Goal: Obtain resource: Download file/media

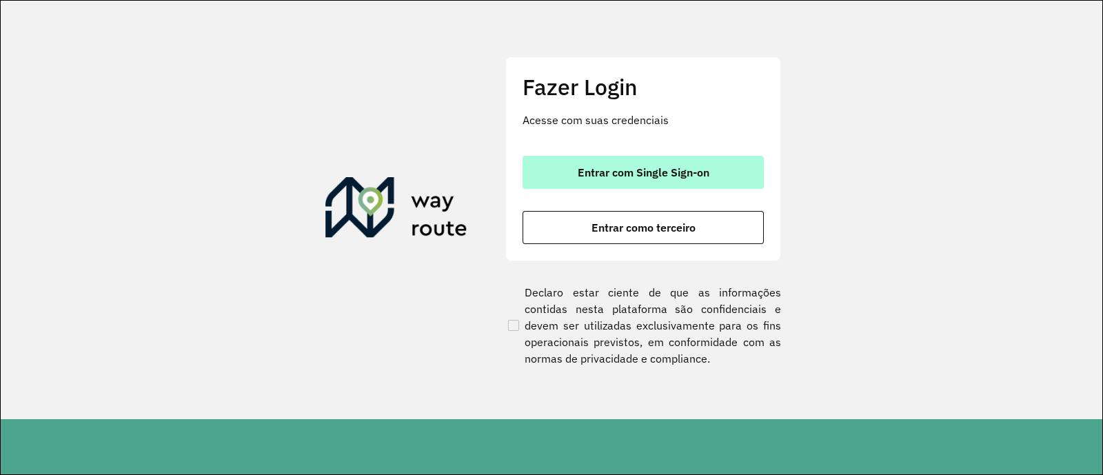
click at [600, 167] on span "Entrar com Single Sign-on" at bounding box center [644, 172] width 132 height 11
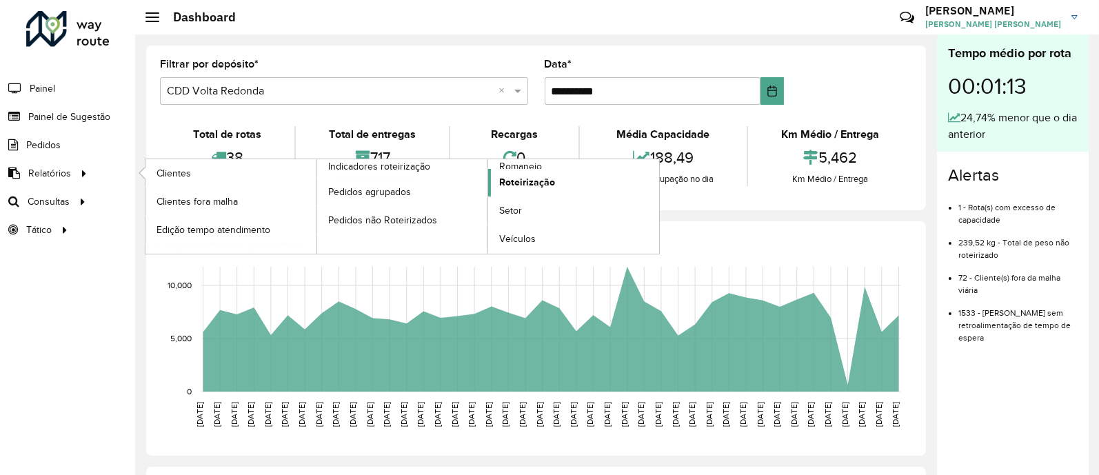
click at [536, 179] on span "Roteirização" at bounding box center [527, 182] width 56 height 14
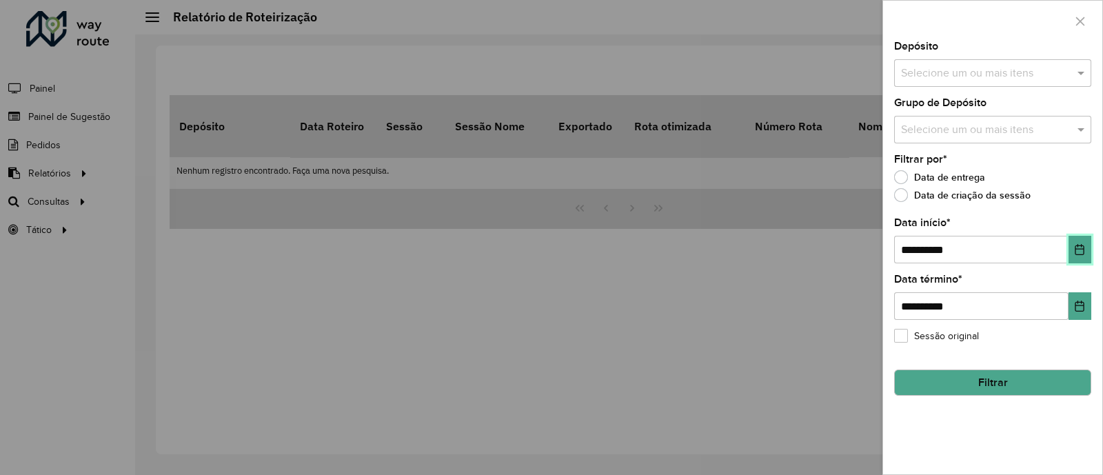
click at [1086, 244] on button "Choose Date" at bounding box center [1079, 250] width 23 height 28
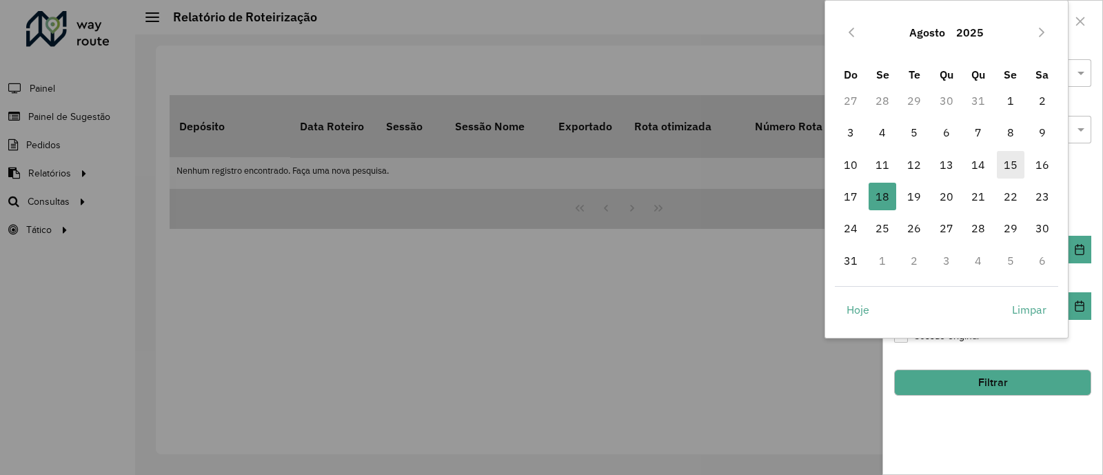
click at [1007, 168] on span "15" at bounding box center [1011, 165] width 28 height 28
type input "**********"
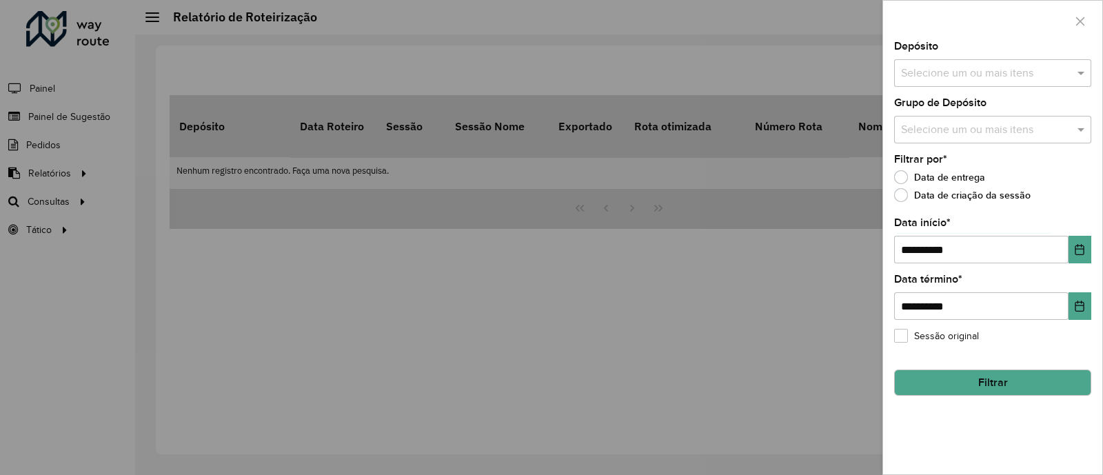
click at [975, 76] on input "text" at bounding box center [985, 73] width 176 height 17
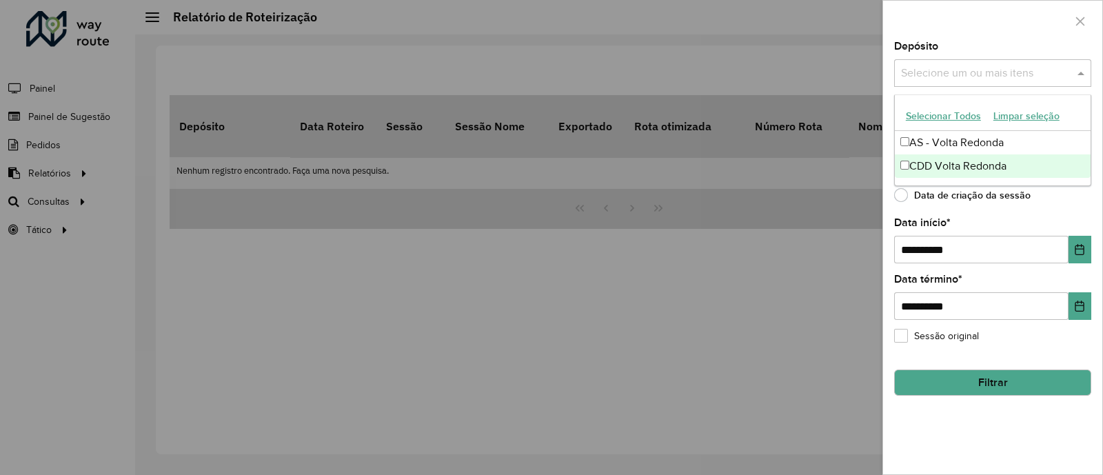
click at [941, 160] on div "CDD Volta Redonda" at bounding box center [993, 165] width 196 height 23
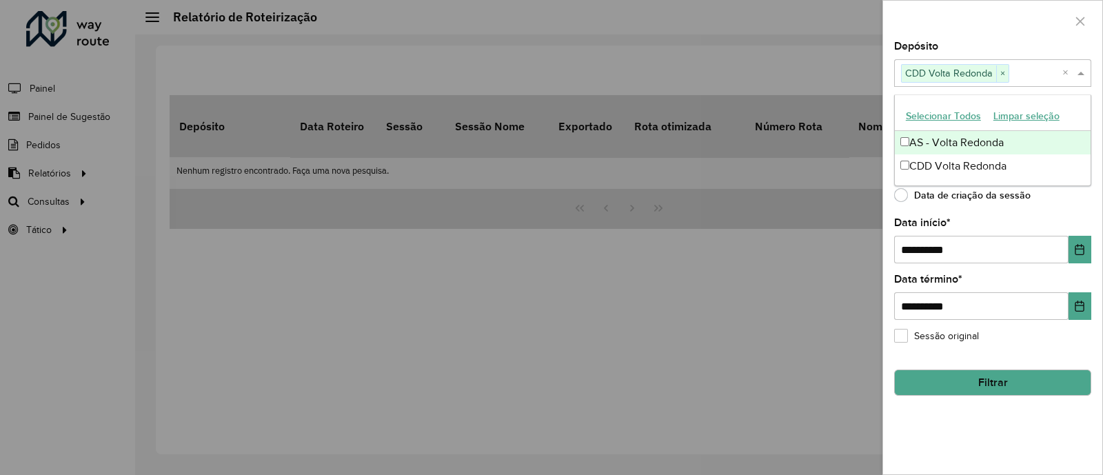
click at [979, 40] on div at bounding box center [992, 21] width 219 height 41
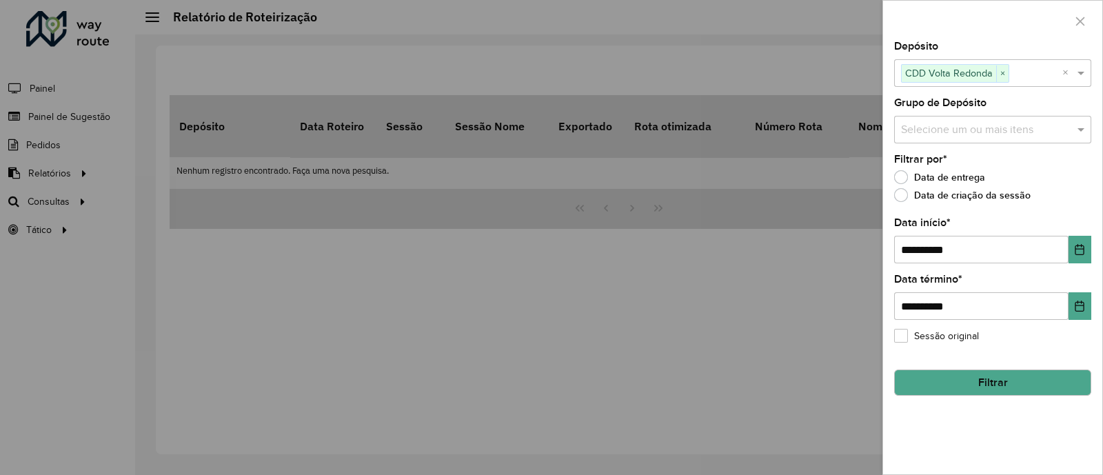
click at [980, 125] on input "text" at bounding box center [985, 130] width 176 height 17
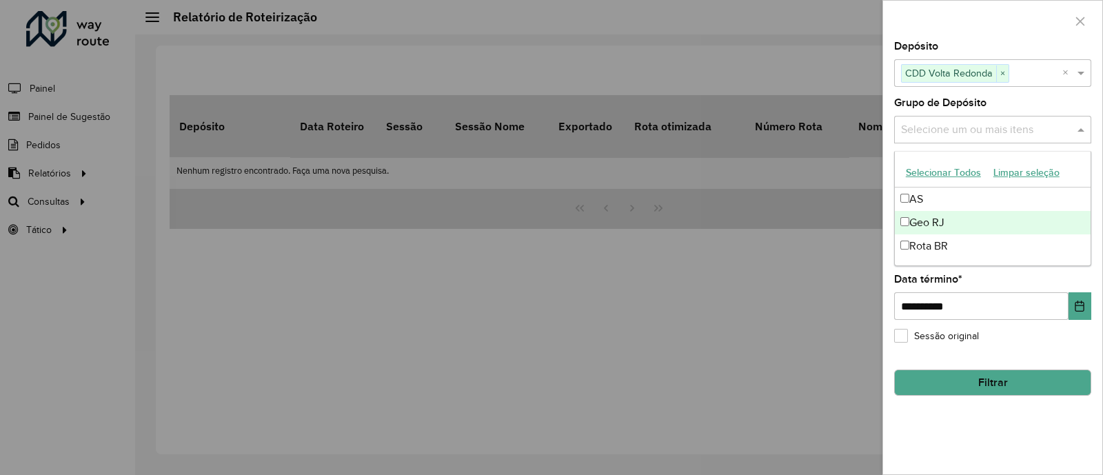
click at [936, 216] on div "Geo RJ" at bounding box center [993, 222] width 196 height 23
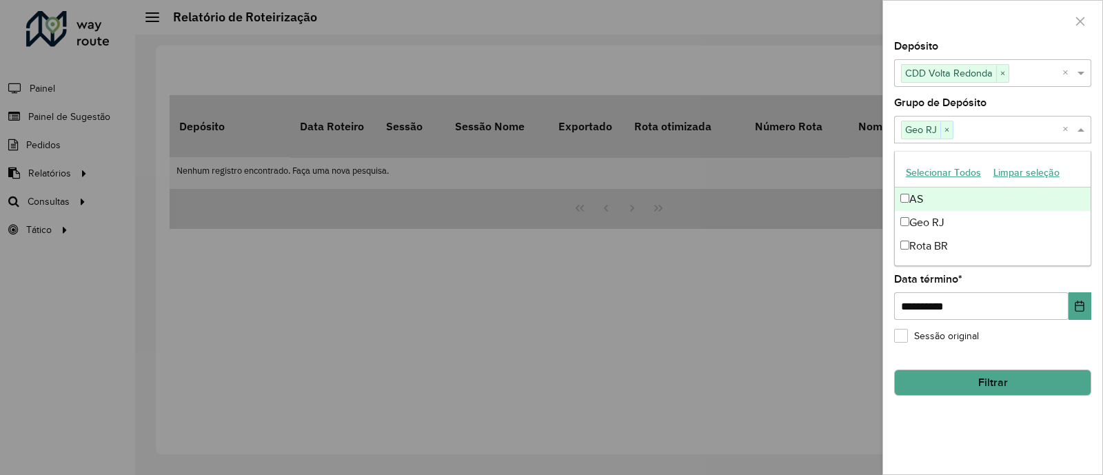
click at [955, 36] on div at bounding box center [992, 21] width 219 height 41
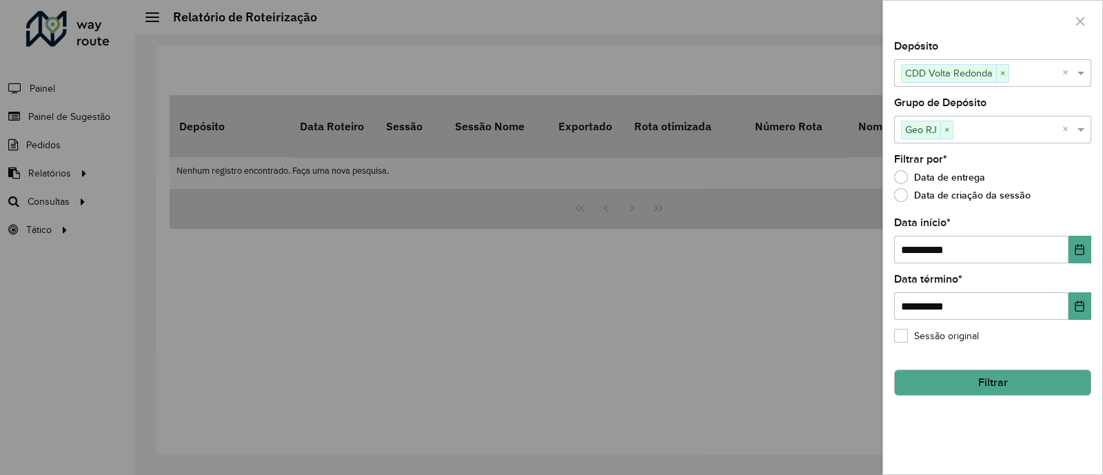
click at [985, 380] on button "Filtrar" at bounding box center [992, 382] width 197 height 26
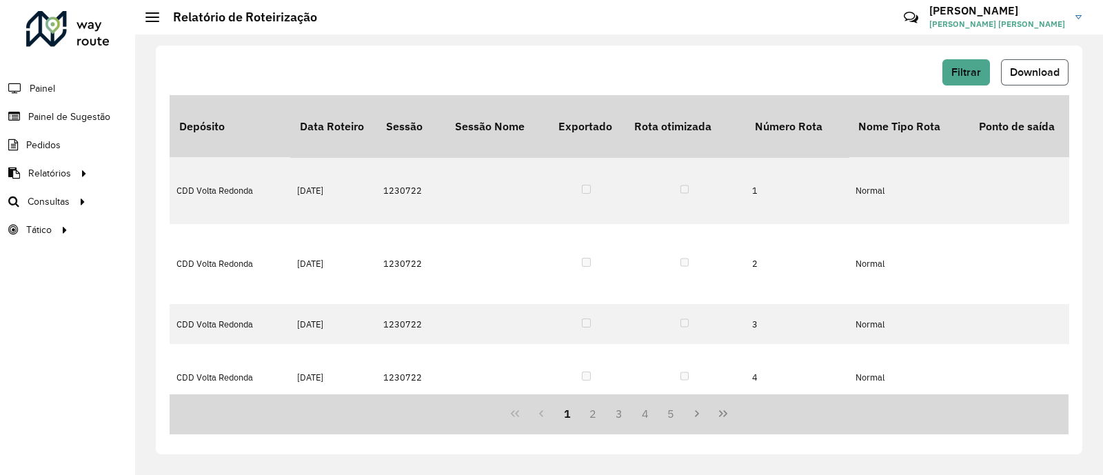
click at [1026, 74] on span "Download" at bounding box center [1035, 72] width 50 height 12
